Goal: Task Accomplishment & Management: Manage account settings

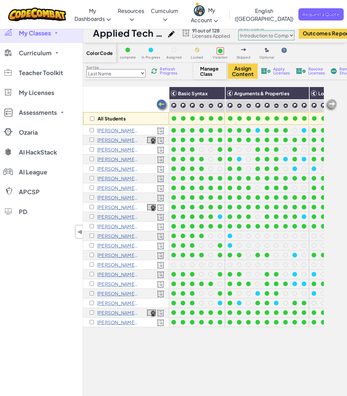
select select "560f1a9f22961295f9427742"
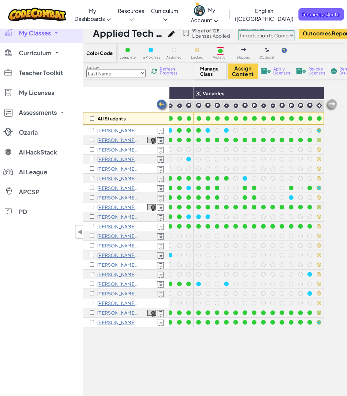
click at [52, 38] on link "My Classes" at bounding box center [41, 33] width 83 height 20
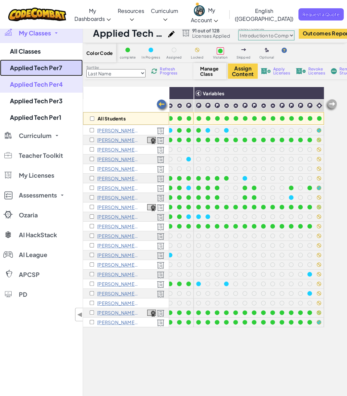
click at [33, 69] on link "Applied Tech Per7" at bounding box center [41, 68] width 83 height 17
select select "560f1a9f22961295f9427742"
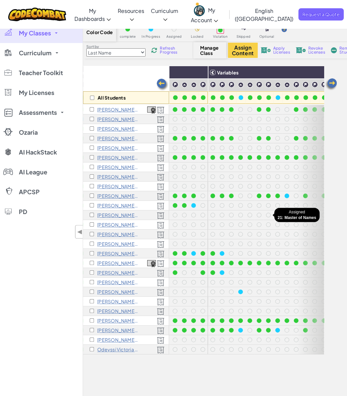
scroll to position [0, 199]
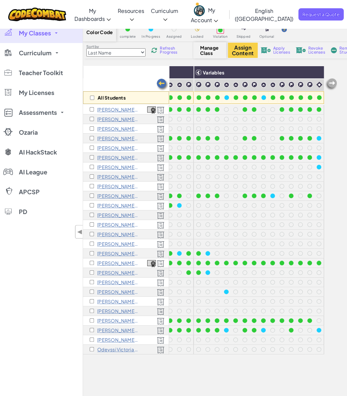
click at [251, 387] on div "All Students Basic Syntax Arguments & Properties Loops Variables [PERSON_NAME] …" at bounding box center [203, 247] width 241 height 363
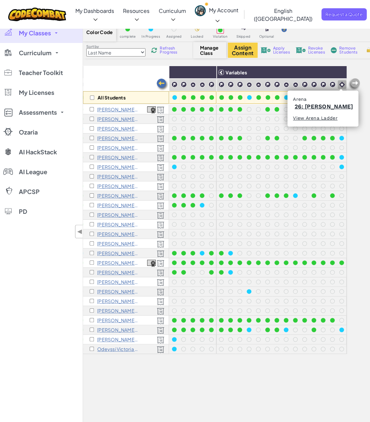
click at [341, 87] on img at bounding box center [342, 85] width 6 height 6
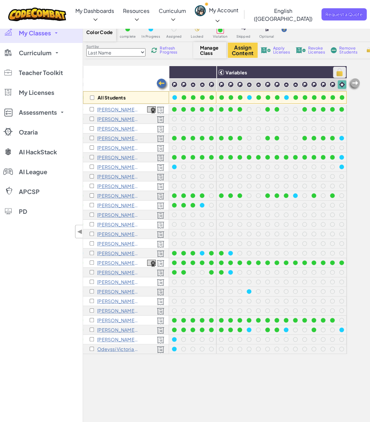
click at [341, 74] on img at bounding box center [340, 72] width 12 height 10
checkbox input "true"
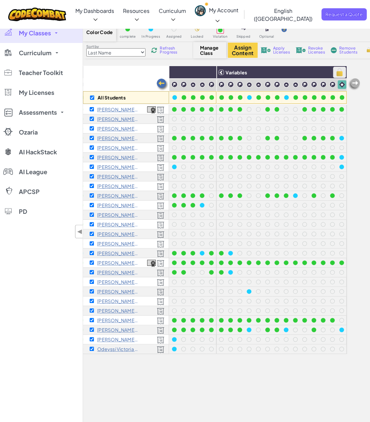
checkbox input "true"
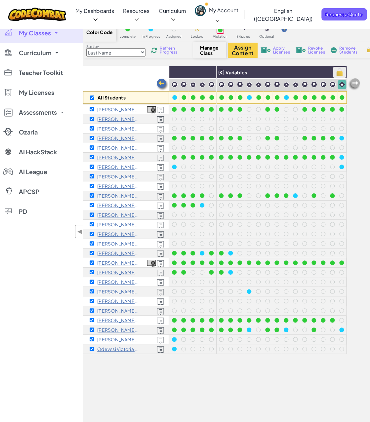
checkbox input "true"
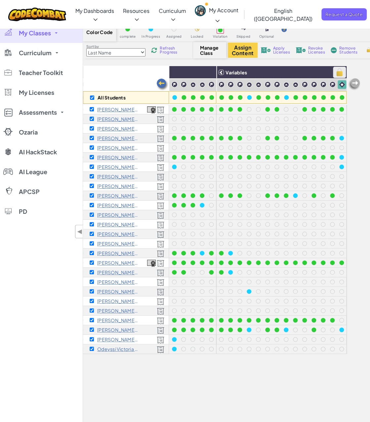
checkbox input "true"
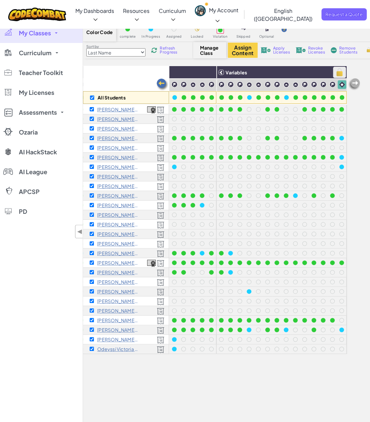
checkbox input "true"
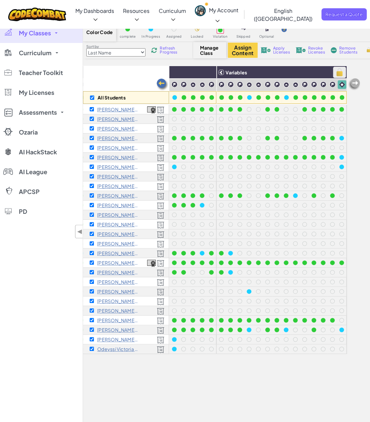
checkbox input "true"
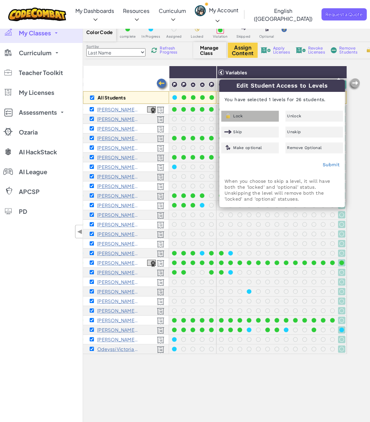
click at [254, 113] on div "Lock" at bounding box center [250, 116] width 58 height 11
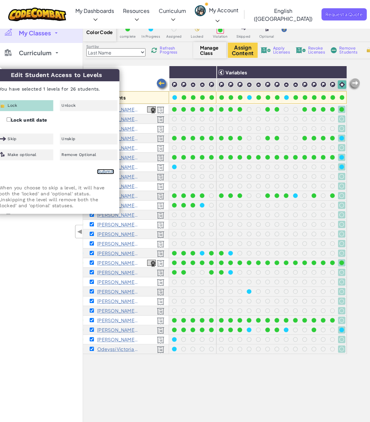
click at [100, 172] on link "Submit" at bounding box center [105, 171] width 17 height 5
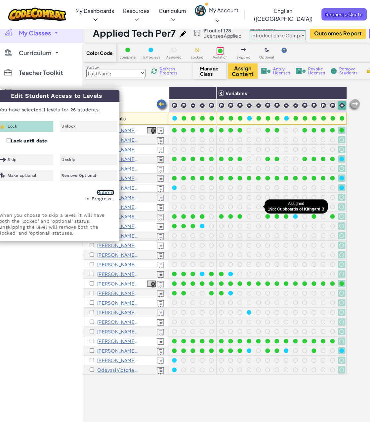
checkbox input "false"
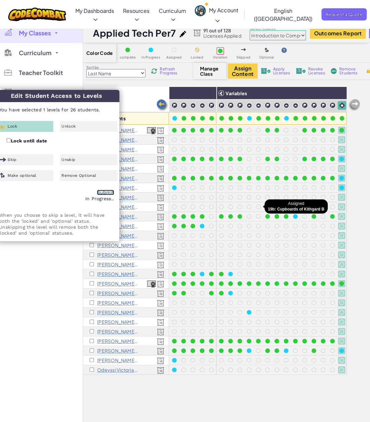
checkbox input "false"
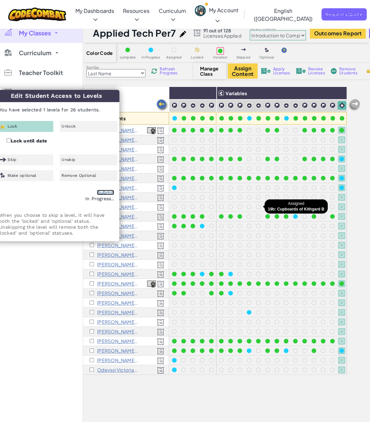
checkbox input "false"
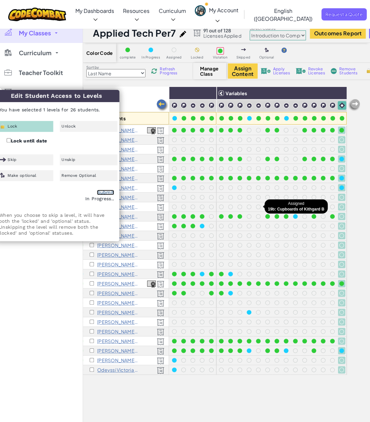
checkbox input "false"
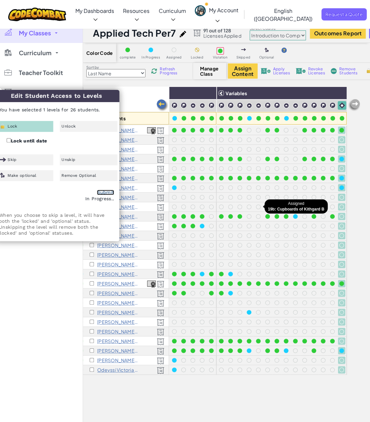
checkbox input "false"
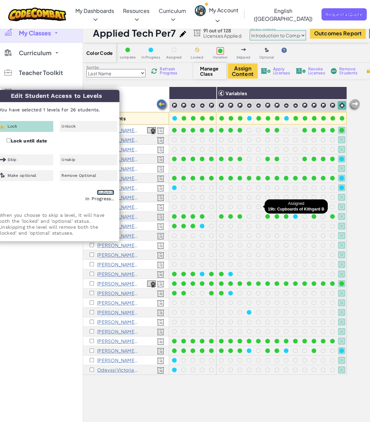
checkbox input "false"
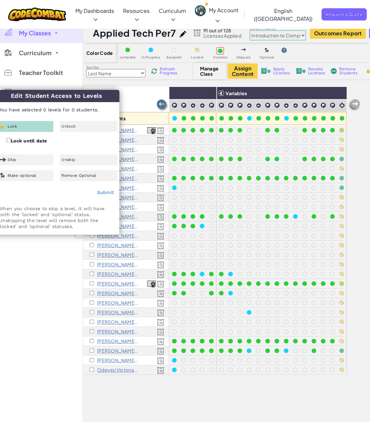
click at [135, 103] on div "All Students" at bounding box center [126, 106] width 86 height 38
